Goal: Task Accomplishment & Management: Complete application form

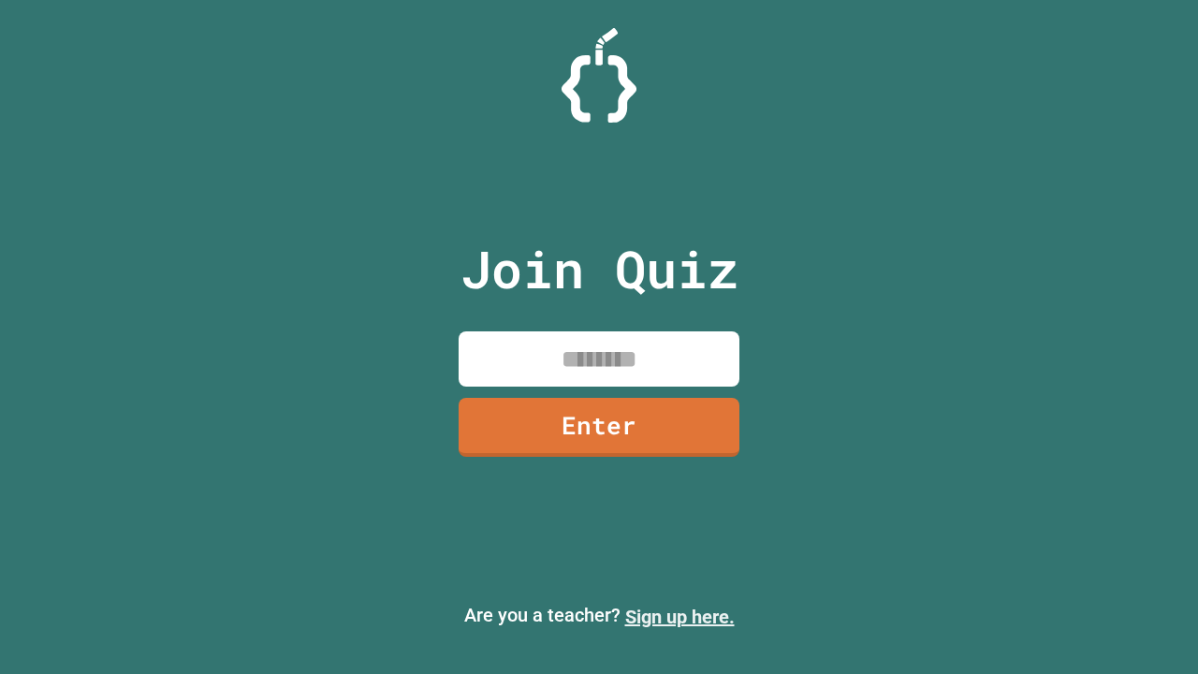
click at [679, 617] on link "Sign up here." at bounding box center [679, 616] width 109 height 22
